Goal: Information Seeking & Learning: Stay updated

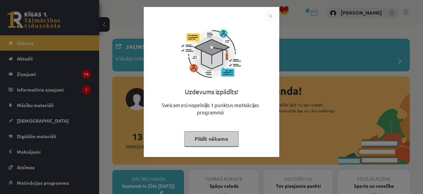
click at [212, 137] on button "Pildīt nākamo" at bounding box center [211, 138] width 54 height 15
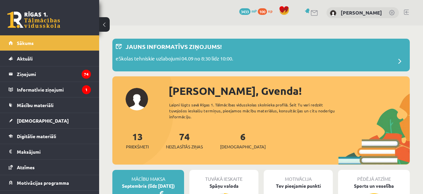
drag, startPoint x: 226, startPoint y: 136, endPoint x: 235, endPoint y: 134, distance: 9.6
click at [235, 134] on div "6 Ieskaites" at bounding box center [243, 139] width 46 height 20
click at [234, 134] on div "6 Ieskaites" at bounding box center [243, 139] width 46 height 20
click at [234, 134] on link "6 Ieskaites" at bounding box center [243, 139] width 46 height 19
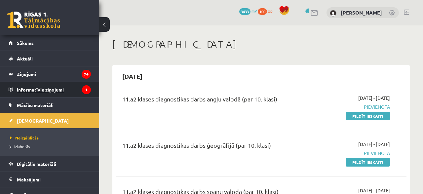
click at [60, 89] on legend "Informatīvie ziņojumi 1" at bounding box center [54, 89] width 74 height 15
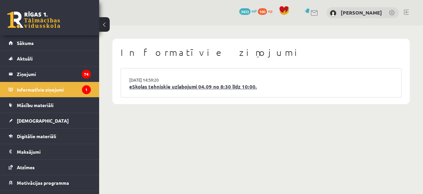
click at [181, 85] on link "eSkolas tehniskie uzlabojumi 04.09 no 8:30 līdz 10:00." at bounding box center [260, 87] width 263 height 8
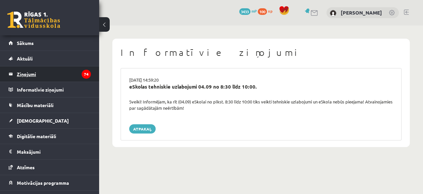
click at [26, 75] on legend "Ziņojumi 74" at bounding box center [54, 73] width 74 height 15
